Goal: Complete application form

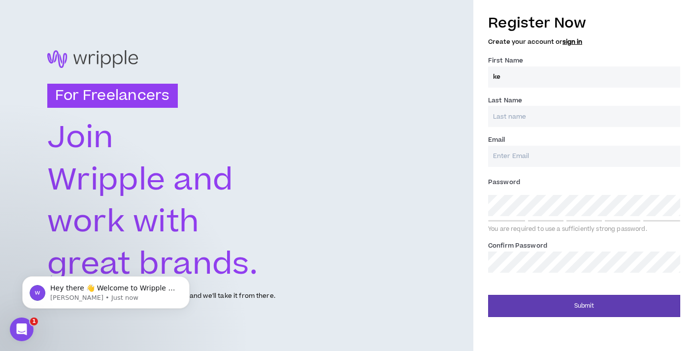
type input "k"
type input "[PERSON_NAME]"
type input "[EMAIL_ADDRESS][DOMAIN_NAME]"
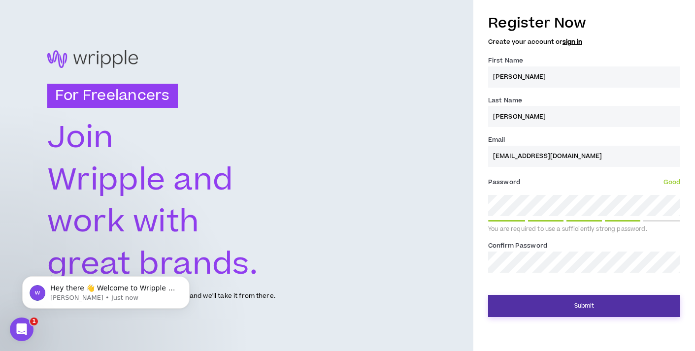
click at [590, 302] on button "Submit" at bounding box center [584, 306] width 192 height 22
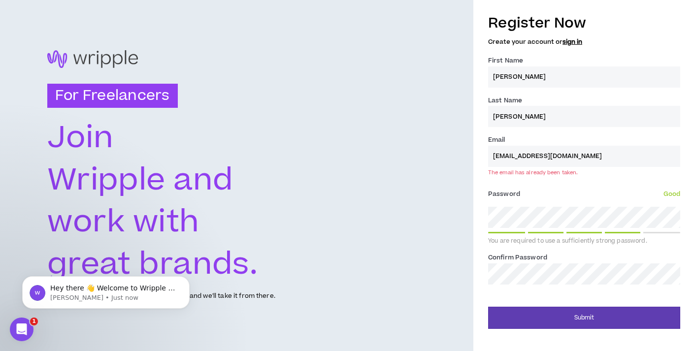
click at [423, 138] on div "For Freelancers [PERSON_NAME] and work with great brands. Tell us about your ex…" at bounding box center [236, 175] width 473 height 351
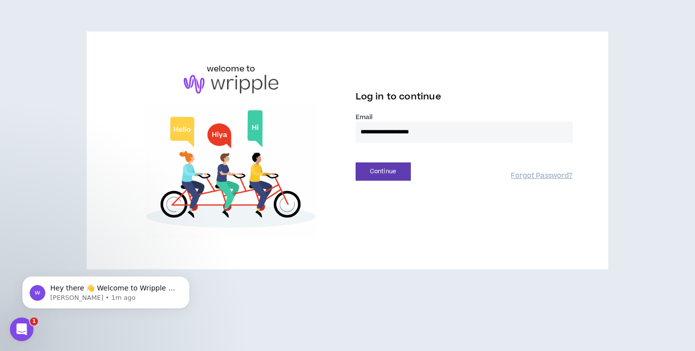
type input "**********"
click at [382, 171] on button "Continue" at bounding box center [382, 171] width 55 height 18
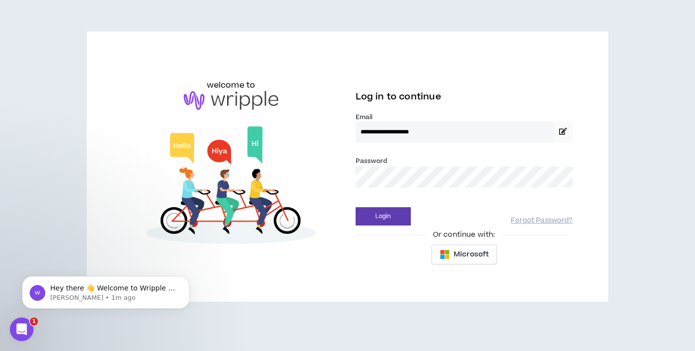
click at [382, 216] on button "Login" at bounding box center [382, 216] width 55 height 18
